Goal: Contribute content

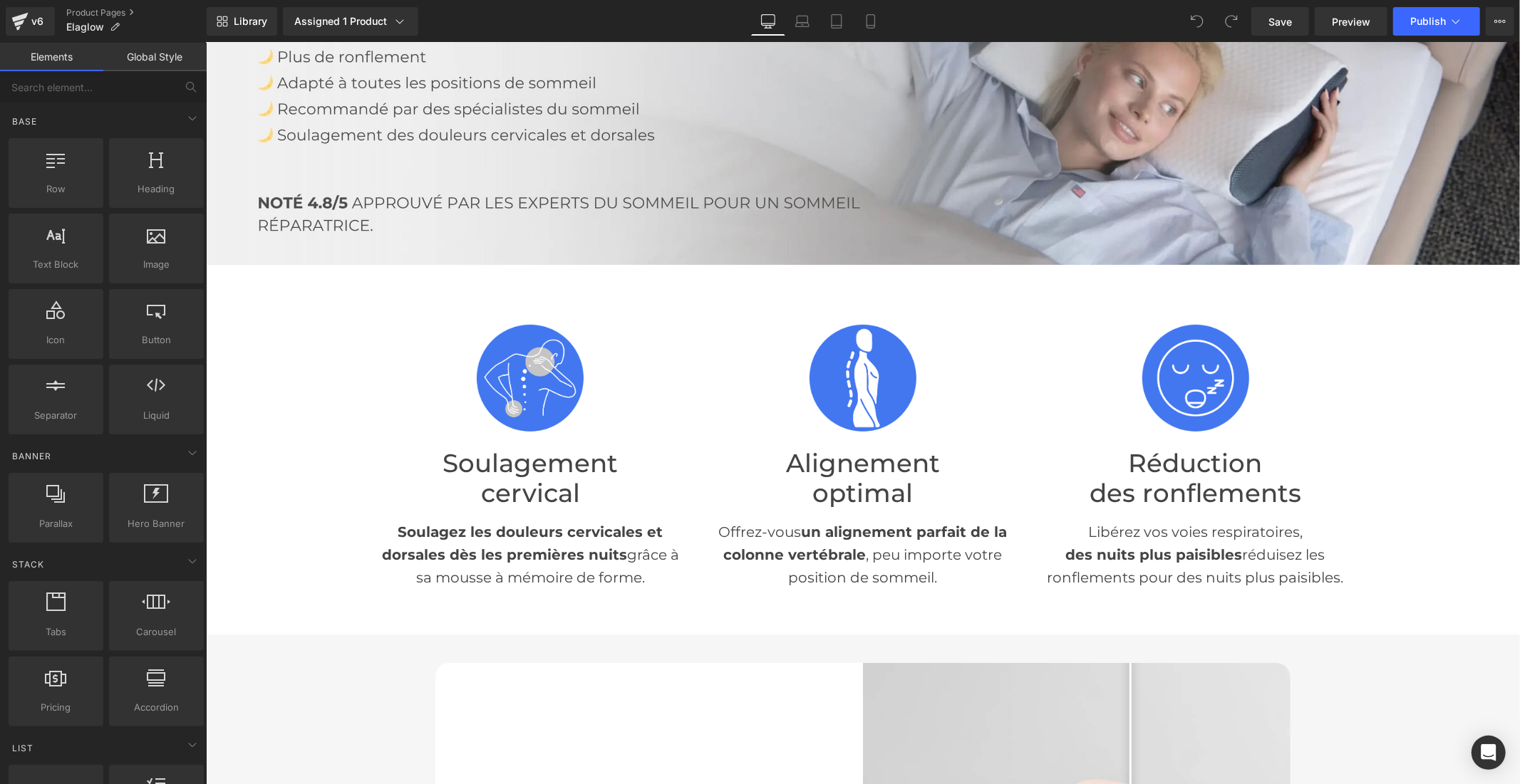
scroll to position [317, 0]
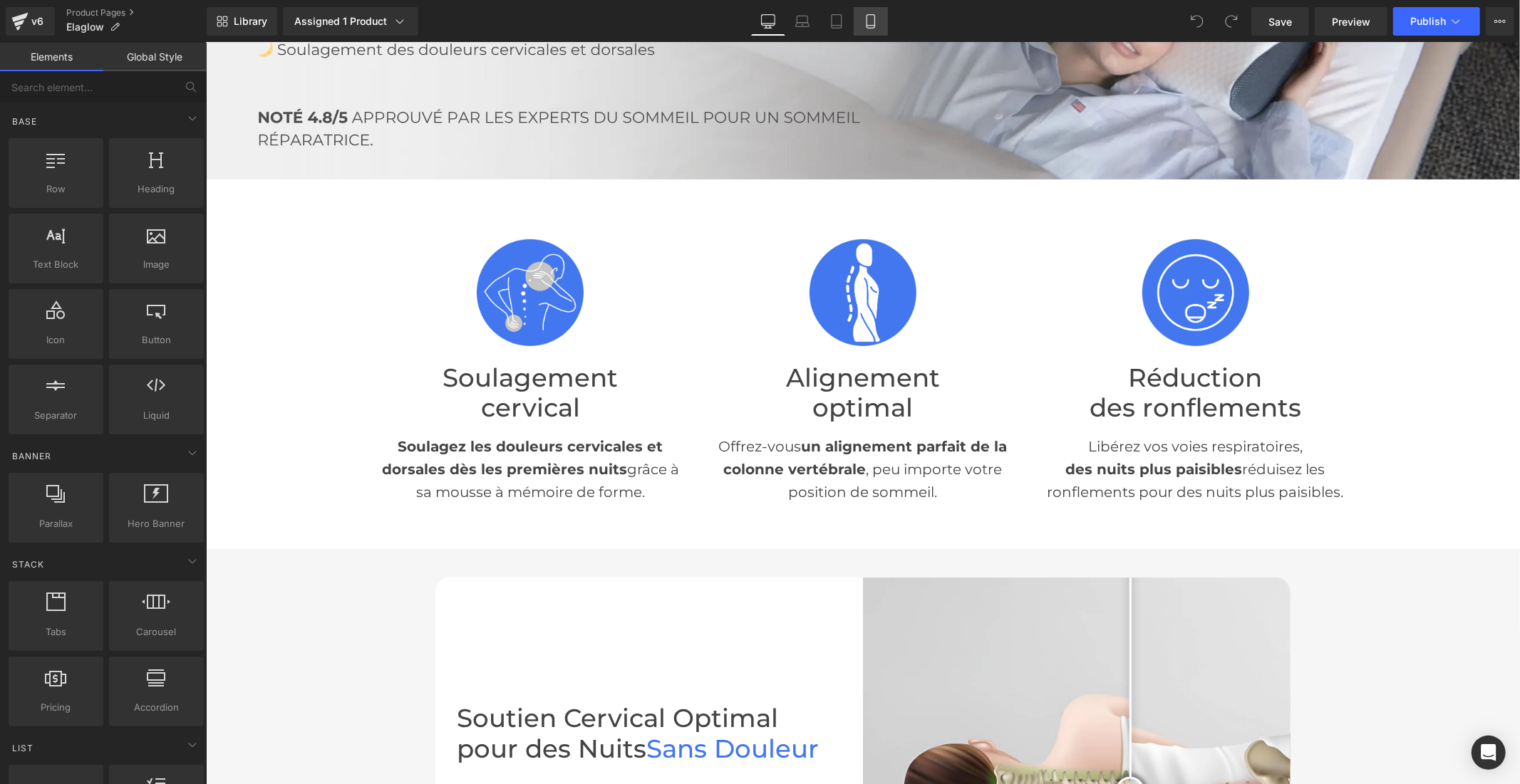
click at [864, 22] on icon at bounding box center [871, 21] width 14 height 14
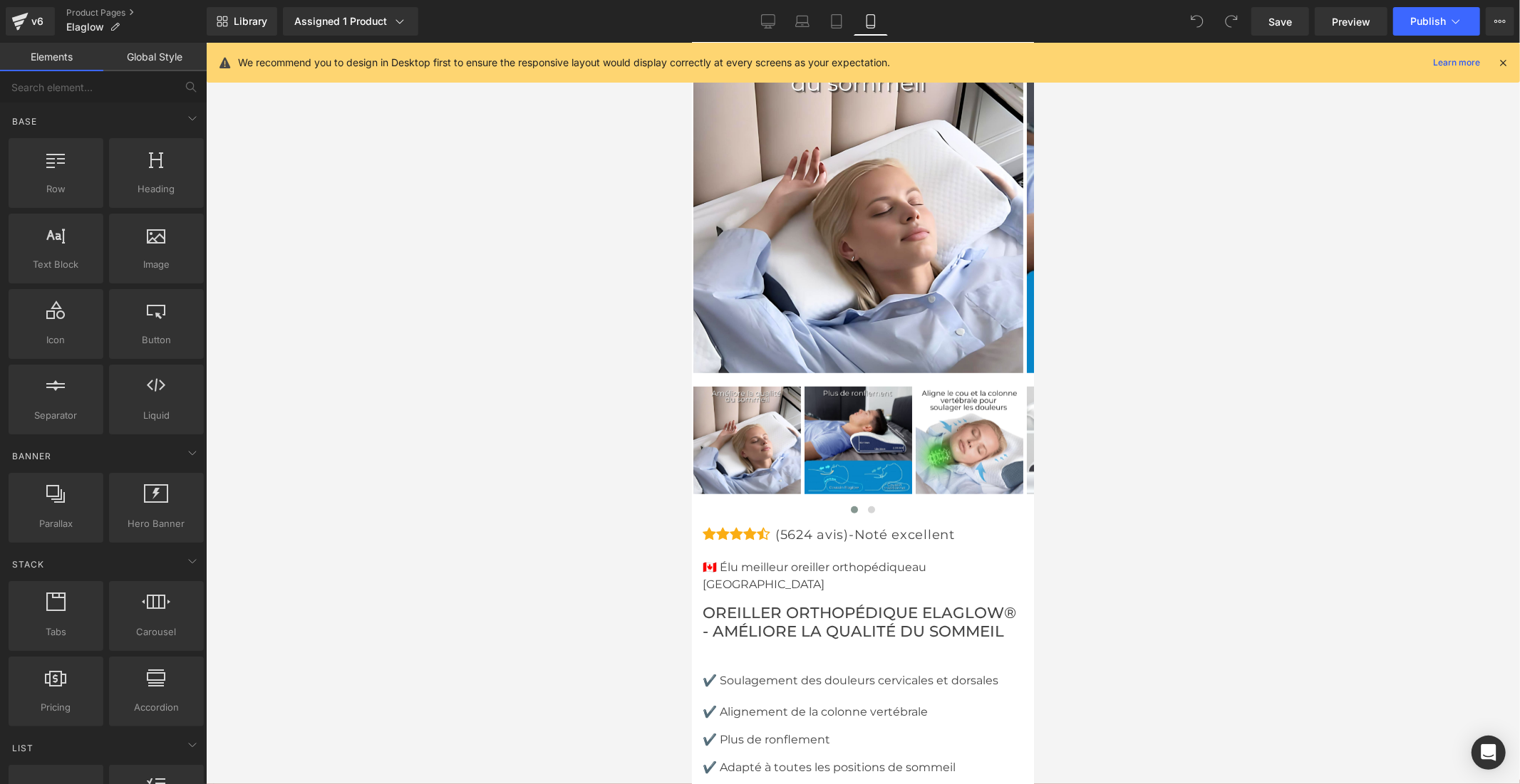
scroll to position [5517, 0]
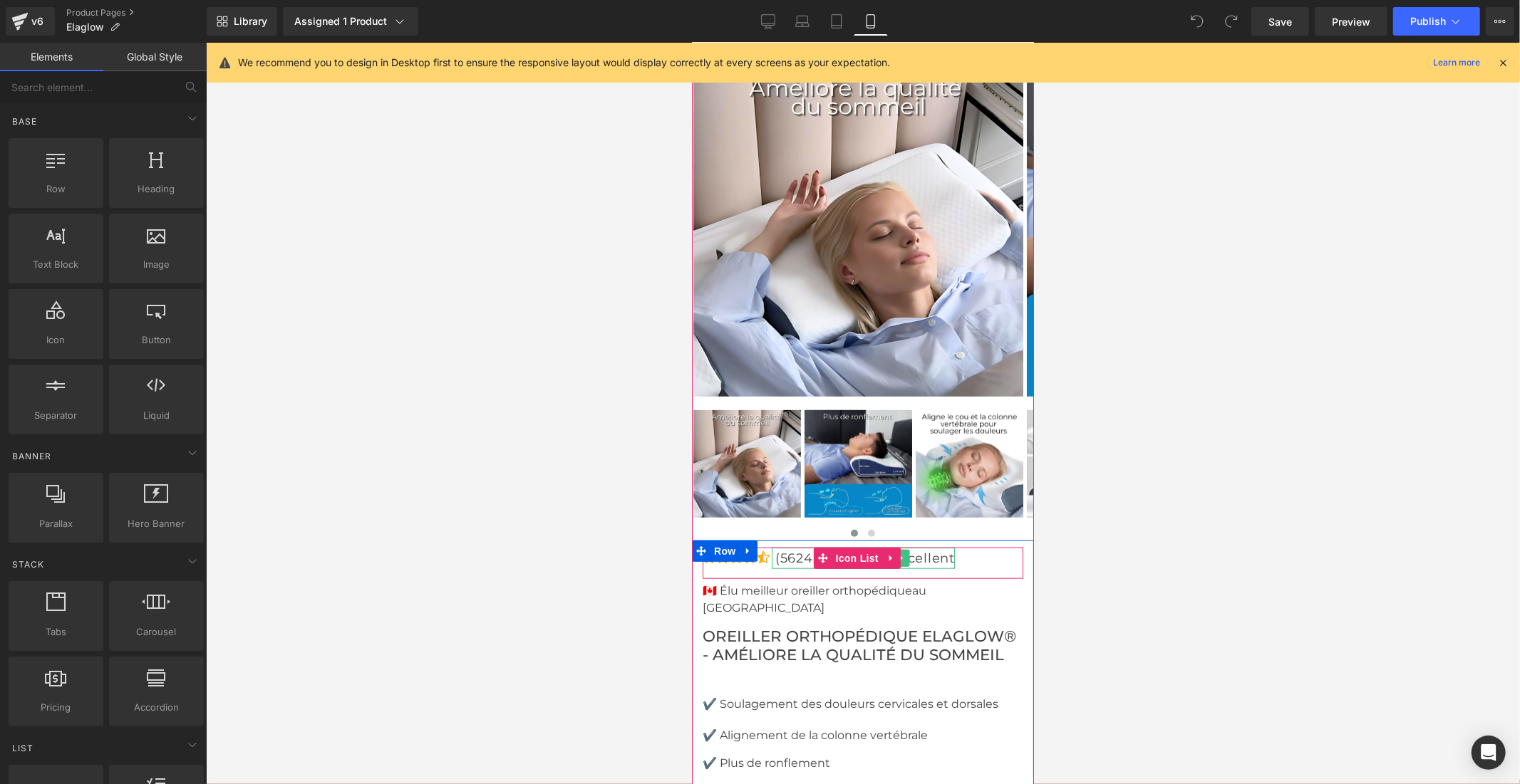
click at [927, 547] on p "(5624 avis)-Noté excellent" at bounding box center [864, 558] width 180 height 22
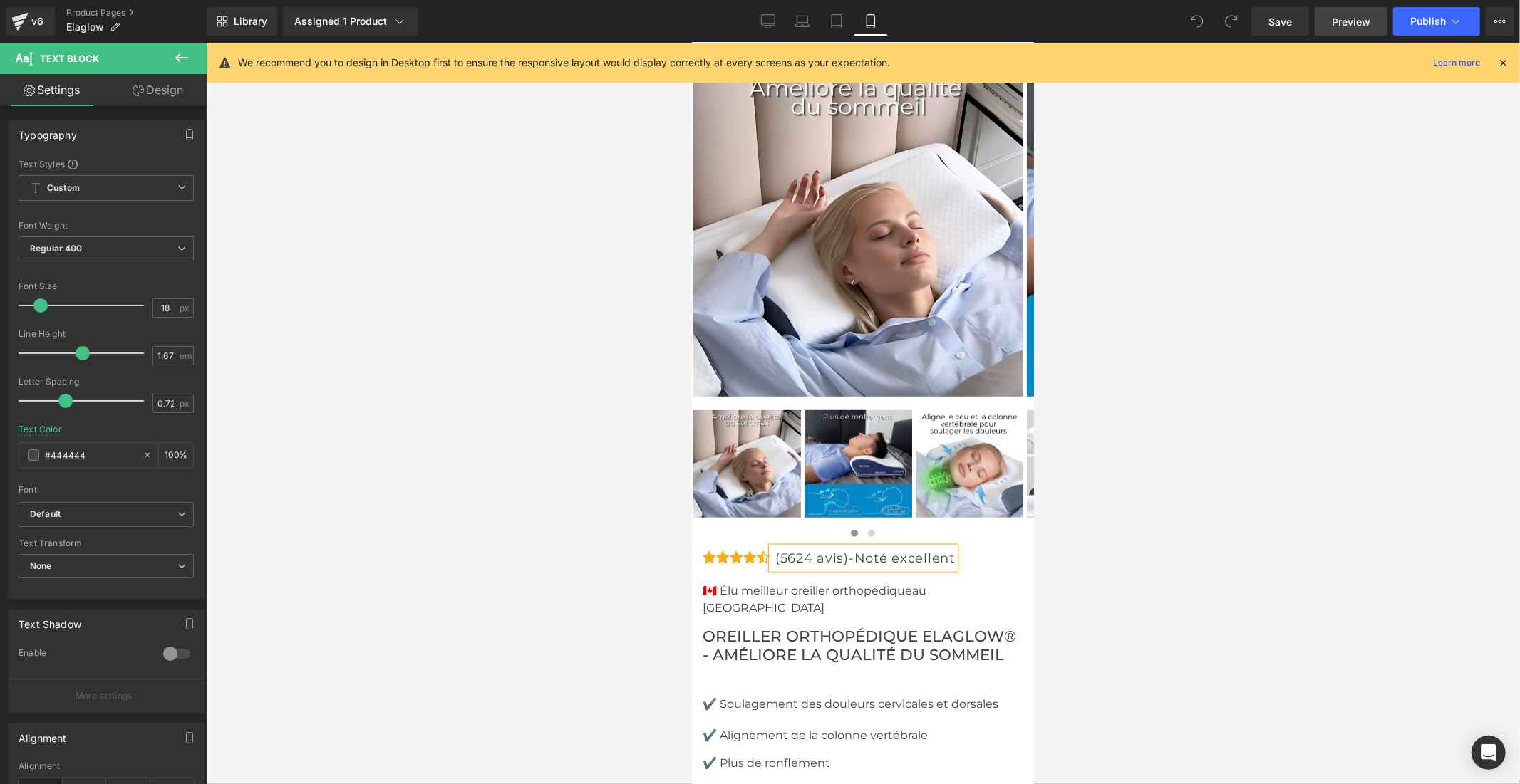
click at [1329, 25] on link "Preview" at bounding box center [1351, 21] width 73 height 29
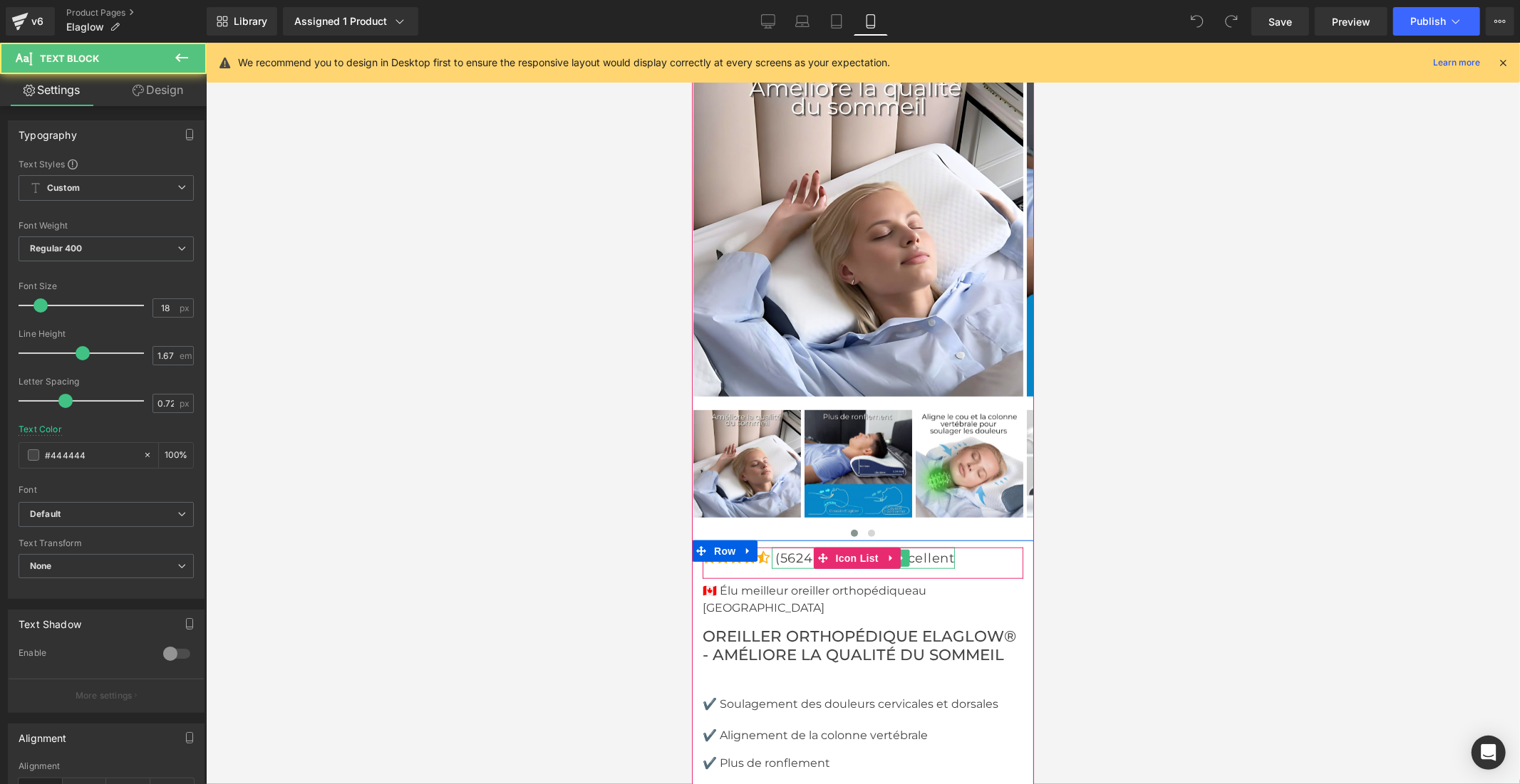
click at [795, 547] on p "(5624 avis)-Noté excellent" at bounding box center [864, 558] width 180 height 22
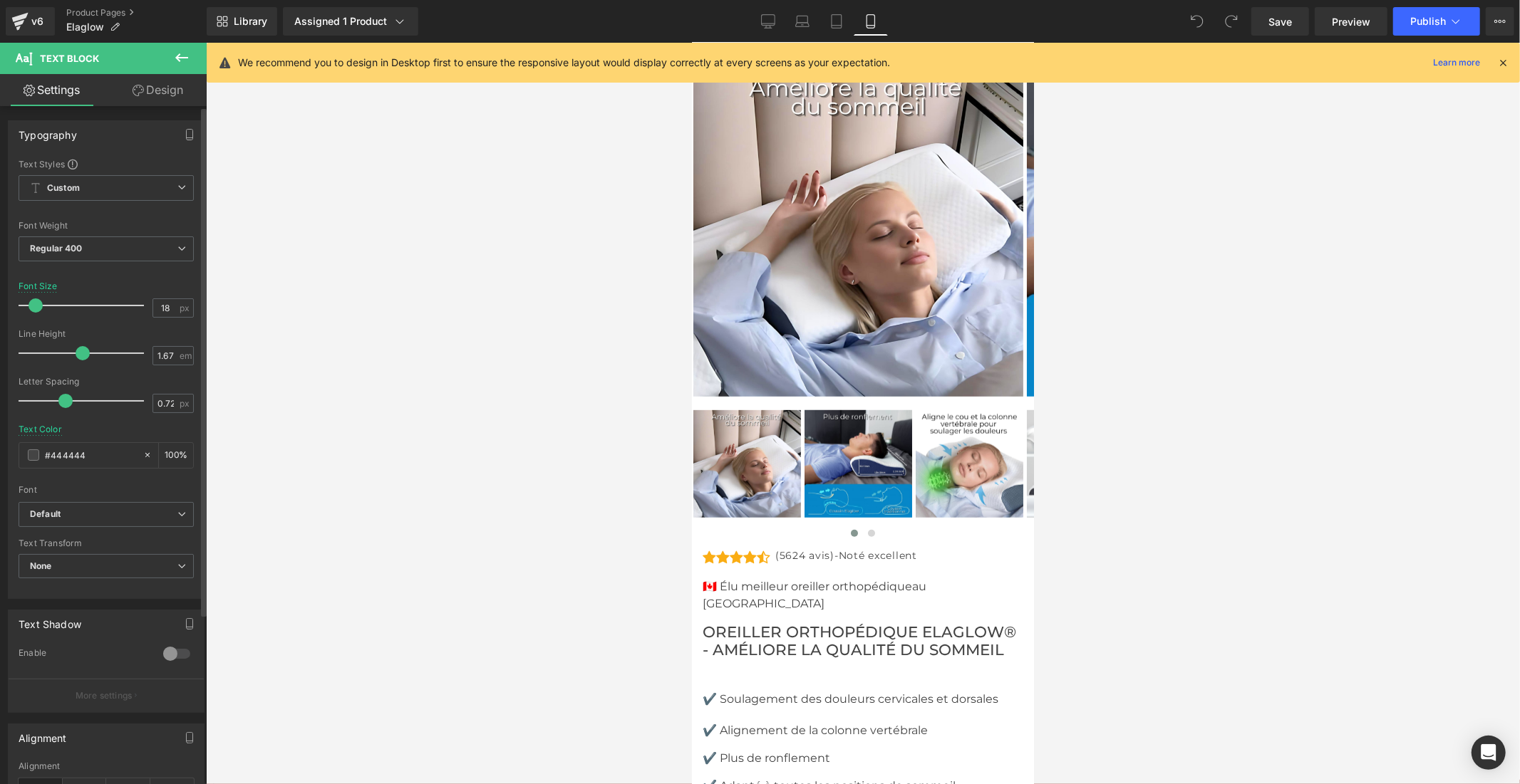
click at [37, 305] on span at bounding box center [36, 306] width 14 height 14
drag, startPoint x: 77, startPoint y: 351, endPoint x: 95, endPoint y: 351, distance: 18.0
click at [95, 351] on span at bounding box center [101, 353] width 14 height 14
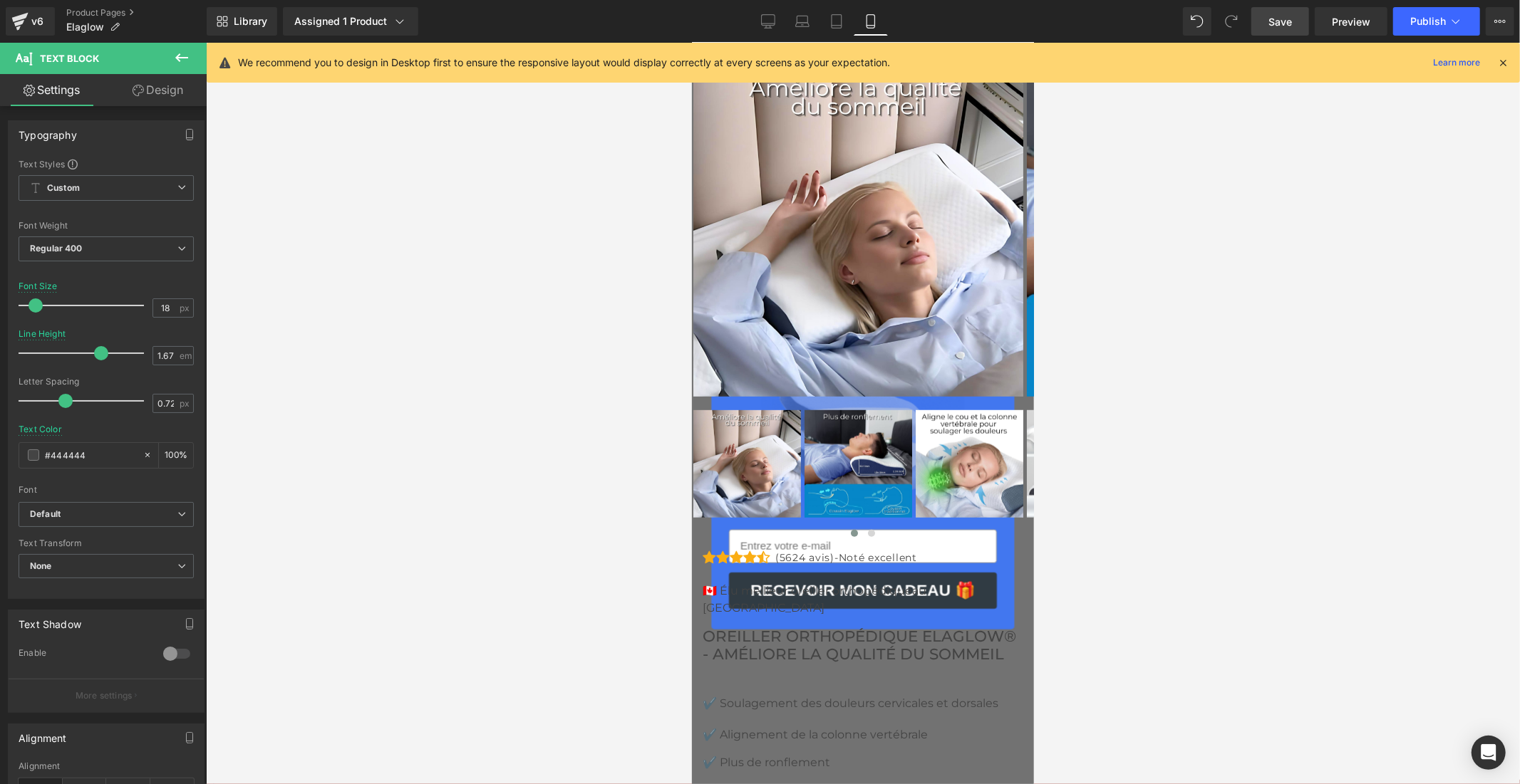
click at [1269, 27] on span "Save" at bounding box center [1280, 21] width 24 height 15
click at [1418, 25] on span "Publish" at bounding box center [1428, 22] width 36 height 12
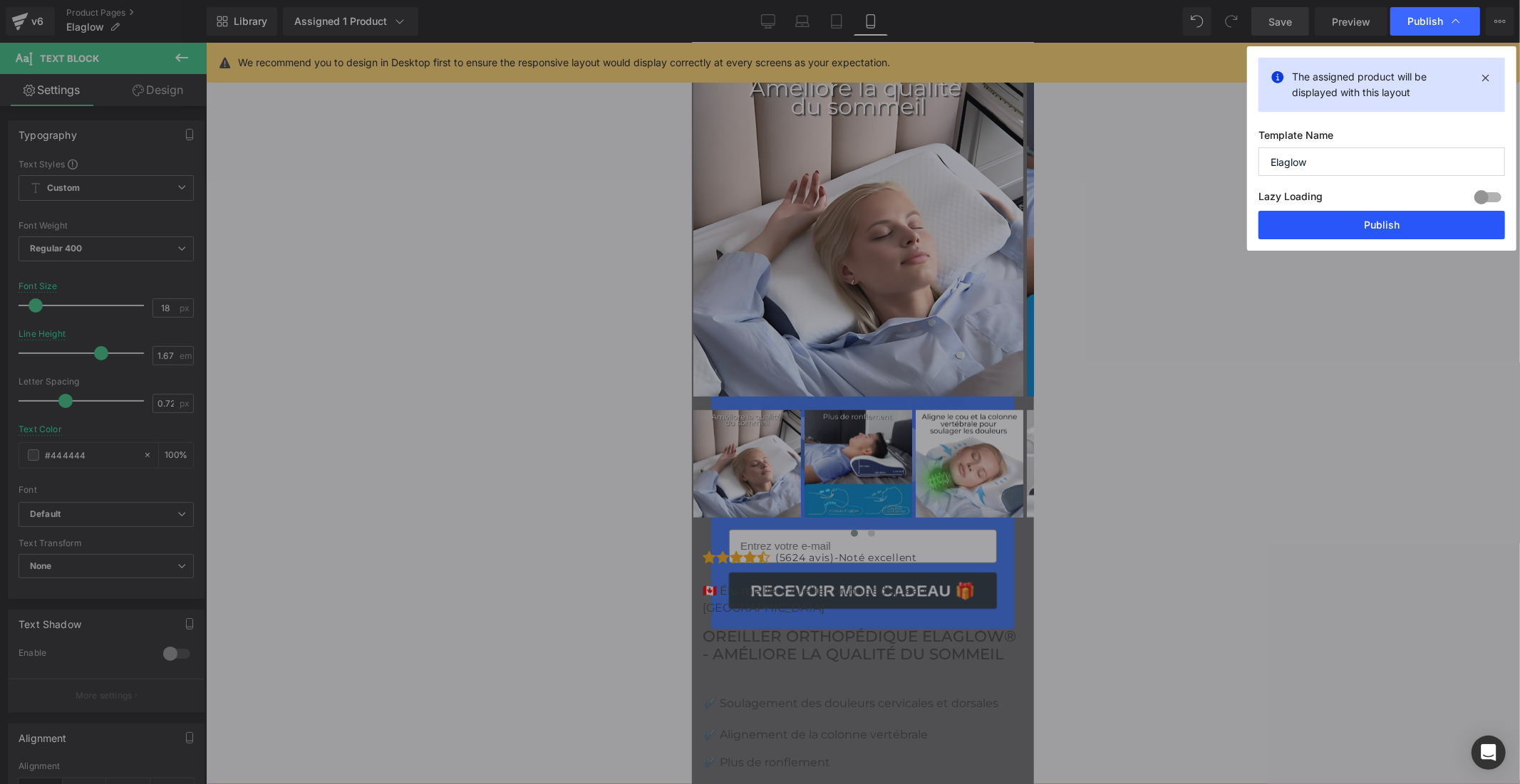
click at [1312, 225] on button "Publish" at bounding box center [1382, 225] width 247 height 29
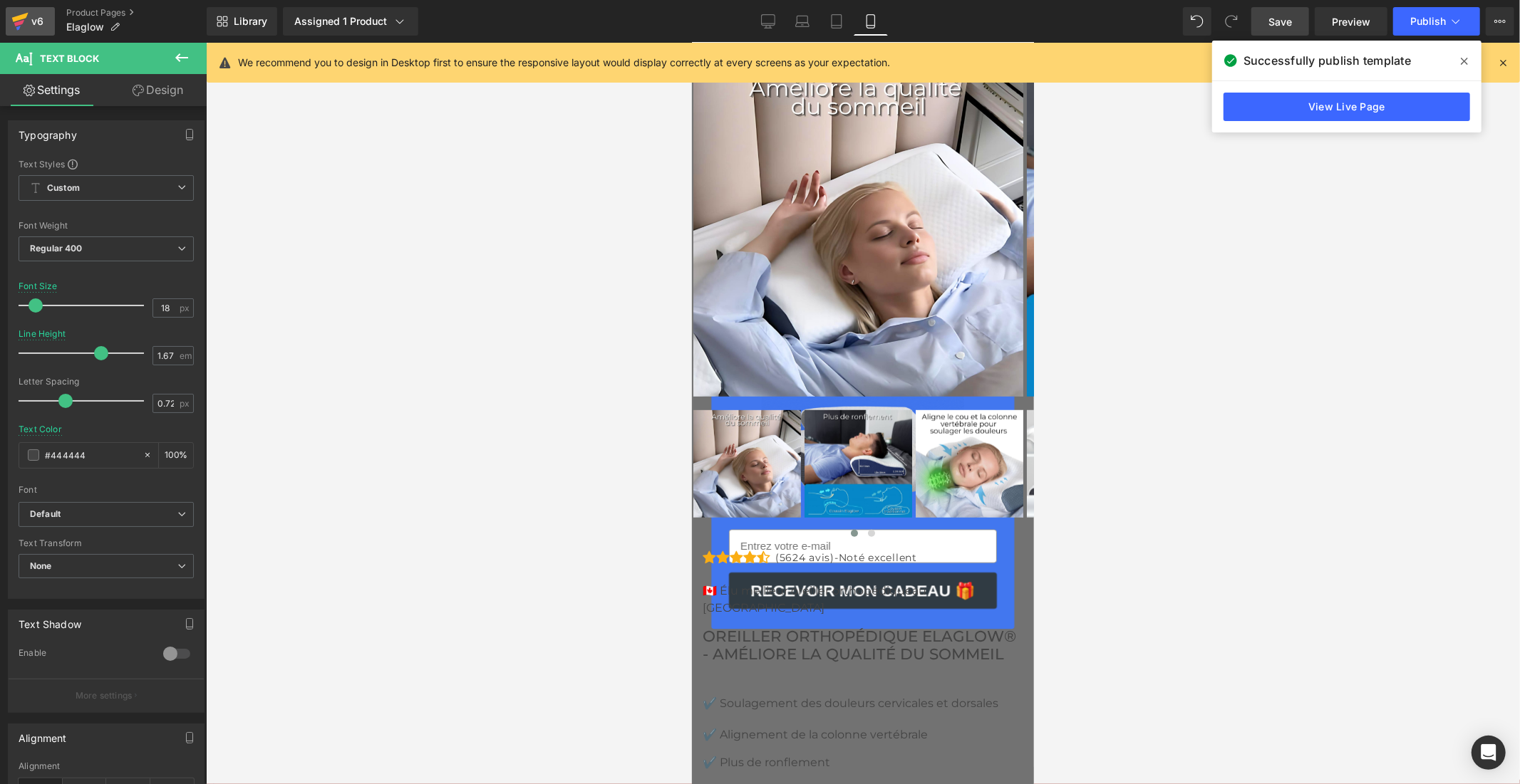
click at [29, 12] on div "v6" at bounding box center [37, 21] width 18 height 19
